Goal: Task Accomplishment & Management: Manage account settings

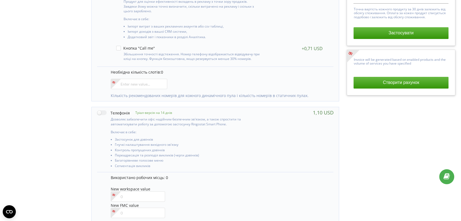
scroll to position [151, 0]
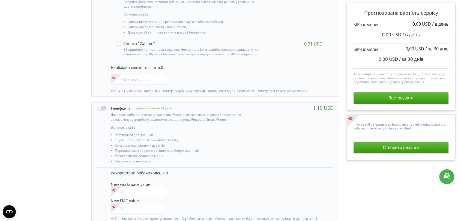
click at [100, 108] on label at bounding box center [113, 108] width 33 height 6
checkbox input "true"
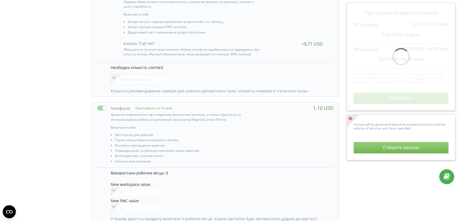
scroll to position [252, 0]
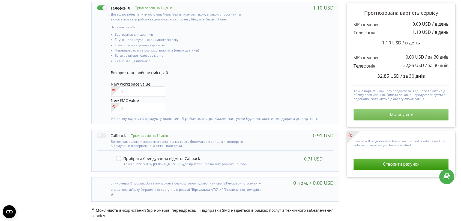
click at [384, 116] on button "Застосувати" at bounding box center [400, 114] width 95 height 11
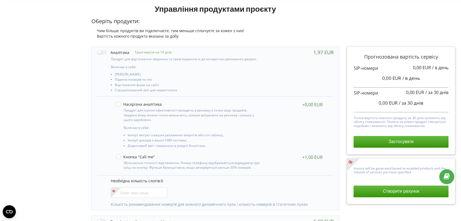
scroll to position [121, 0]
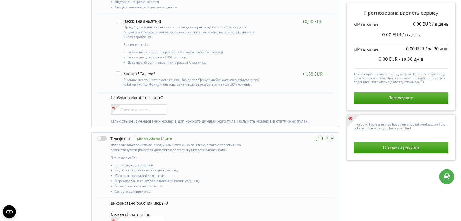
click at [103, 138] on label at bounding box center [113, 138] width 33 height 6
checkbox input "true"
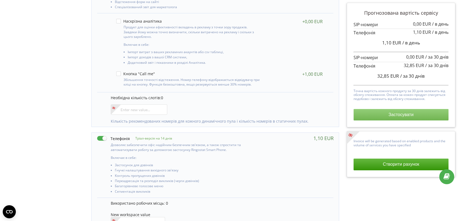
click at [372, 119] on button "Застосувати" at bounding box center [400, 114] width 95 height 11
